Goal: Transaction & Acquisition: Purchase product/service

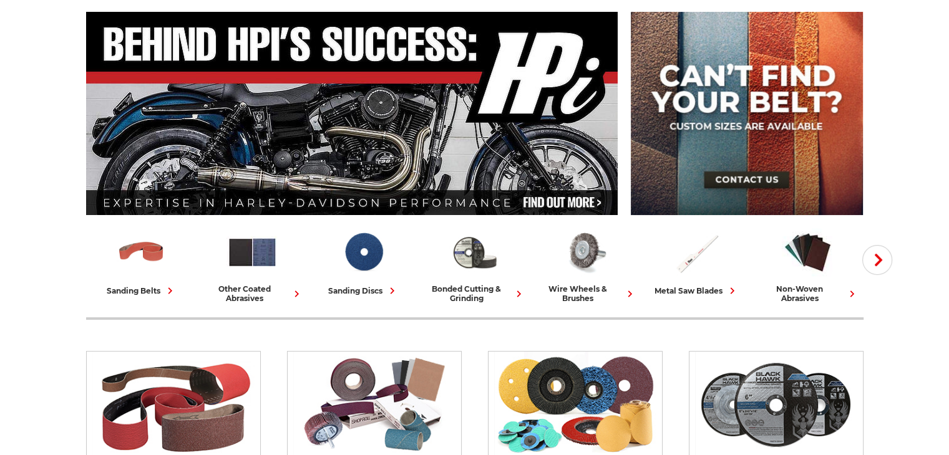
scroll to position [125, 0]
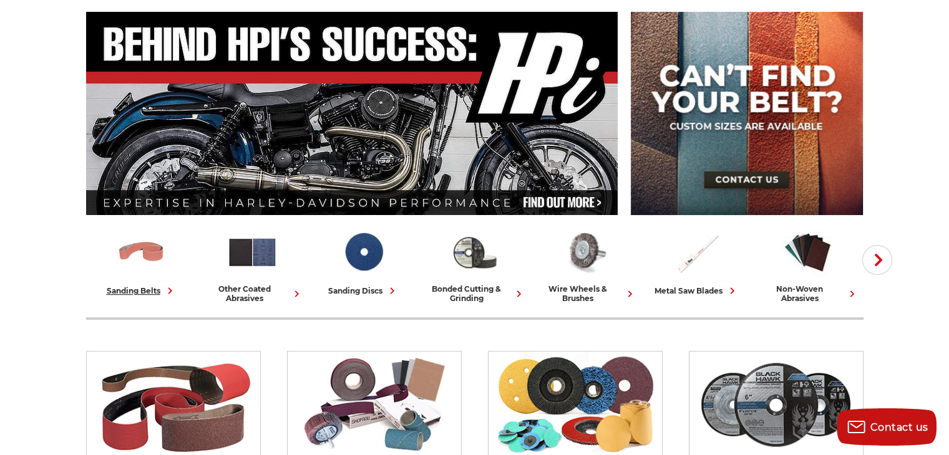
click at [161, 263] on img at bounding box center [141, 252] width 52 height 52
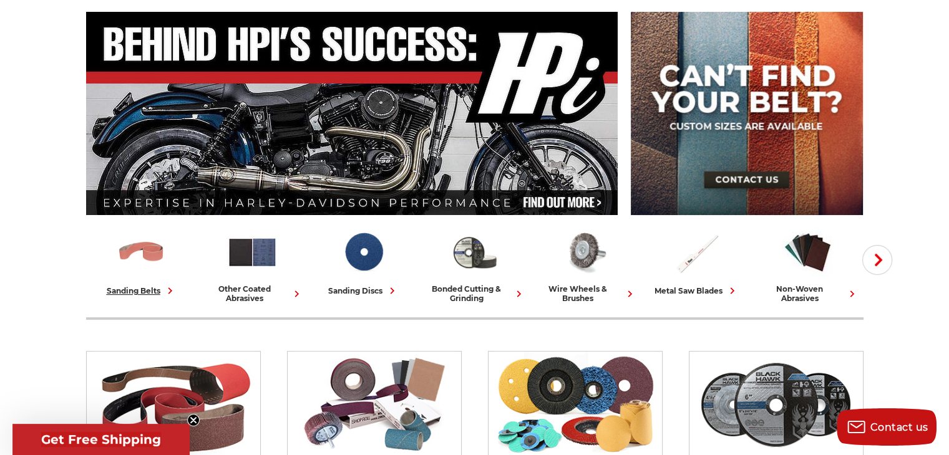
scroll to position [0, 0]
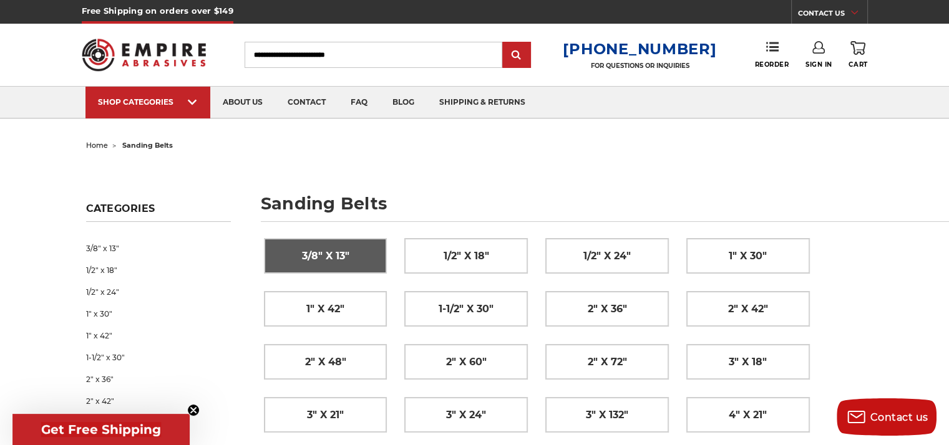
click at [328, 255] on span "3/8" x 13"" at bounding box center [324, 256] width 47 height 21
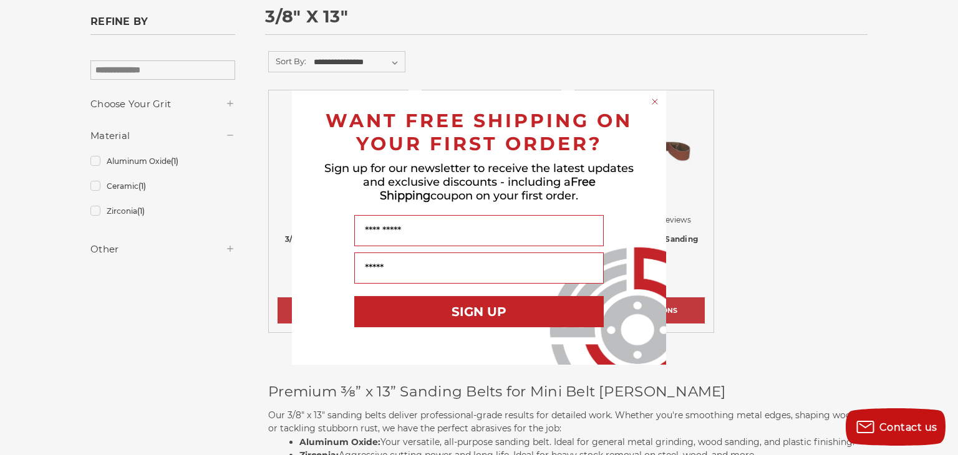
click at [653, 100] on circle "Close dialog" at bounding box center [655, 102] width 12 height 12
